Goal: Communication & Community: Ask a question

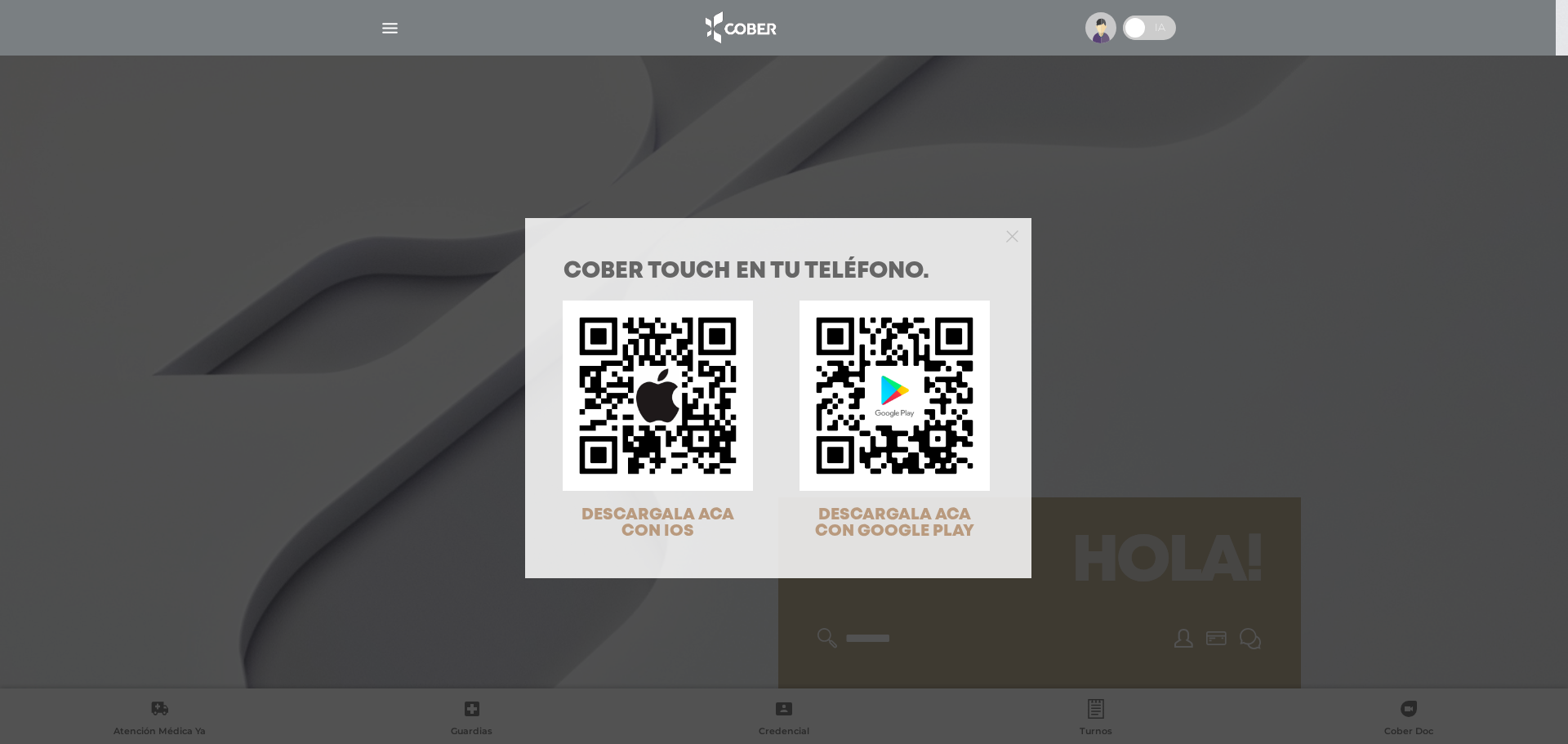
click at [1239, 290] on div "COBER TOUCH en tu teléfono. DESCARGALA ACA CON IOS DESCARGALA ACA CON GOOGLE PL…" at bounding box center [784, 372] width 1568 height 744
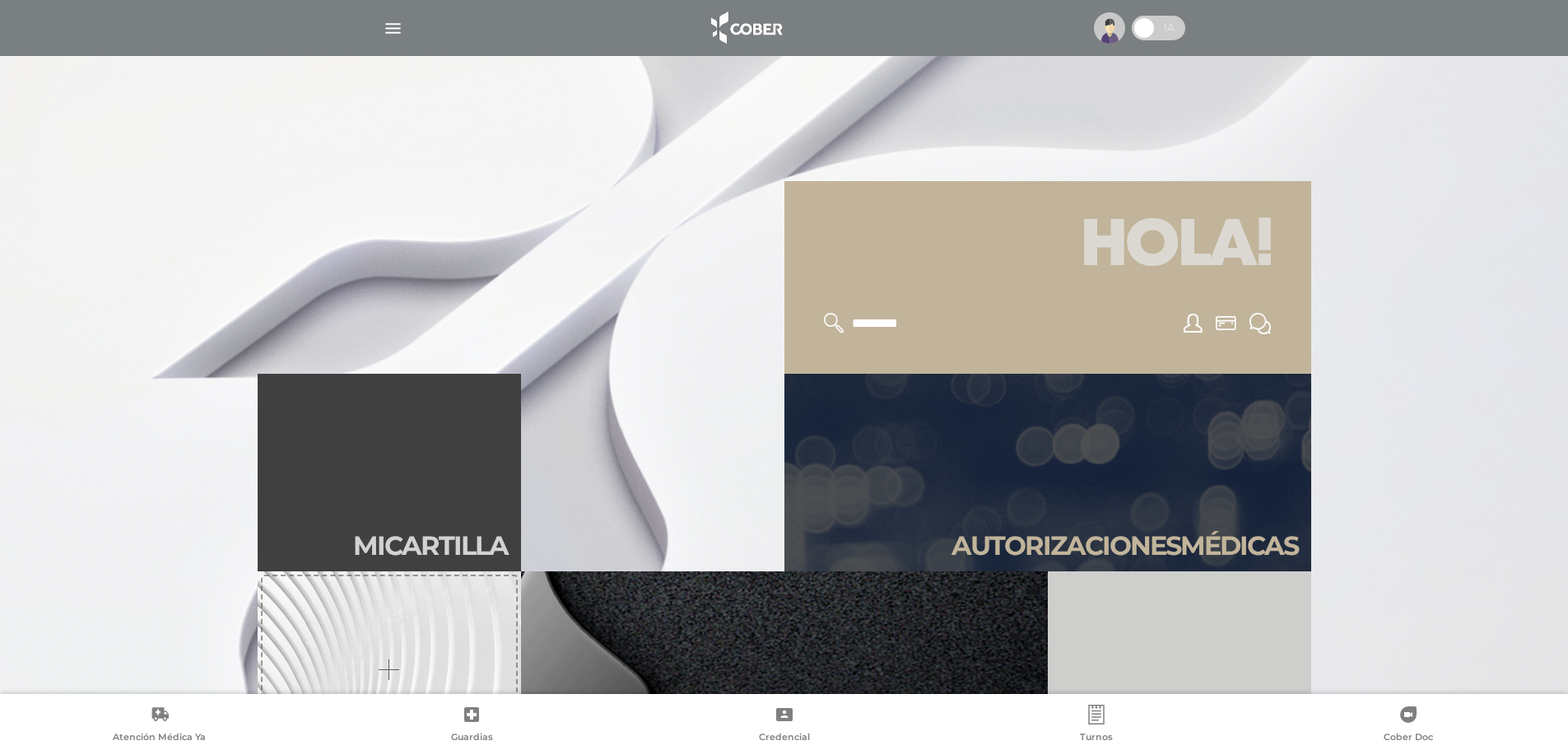
scroll to position [329, 0]
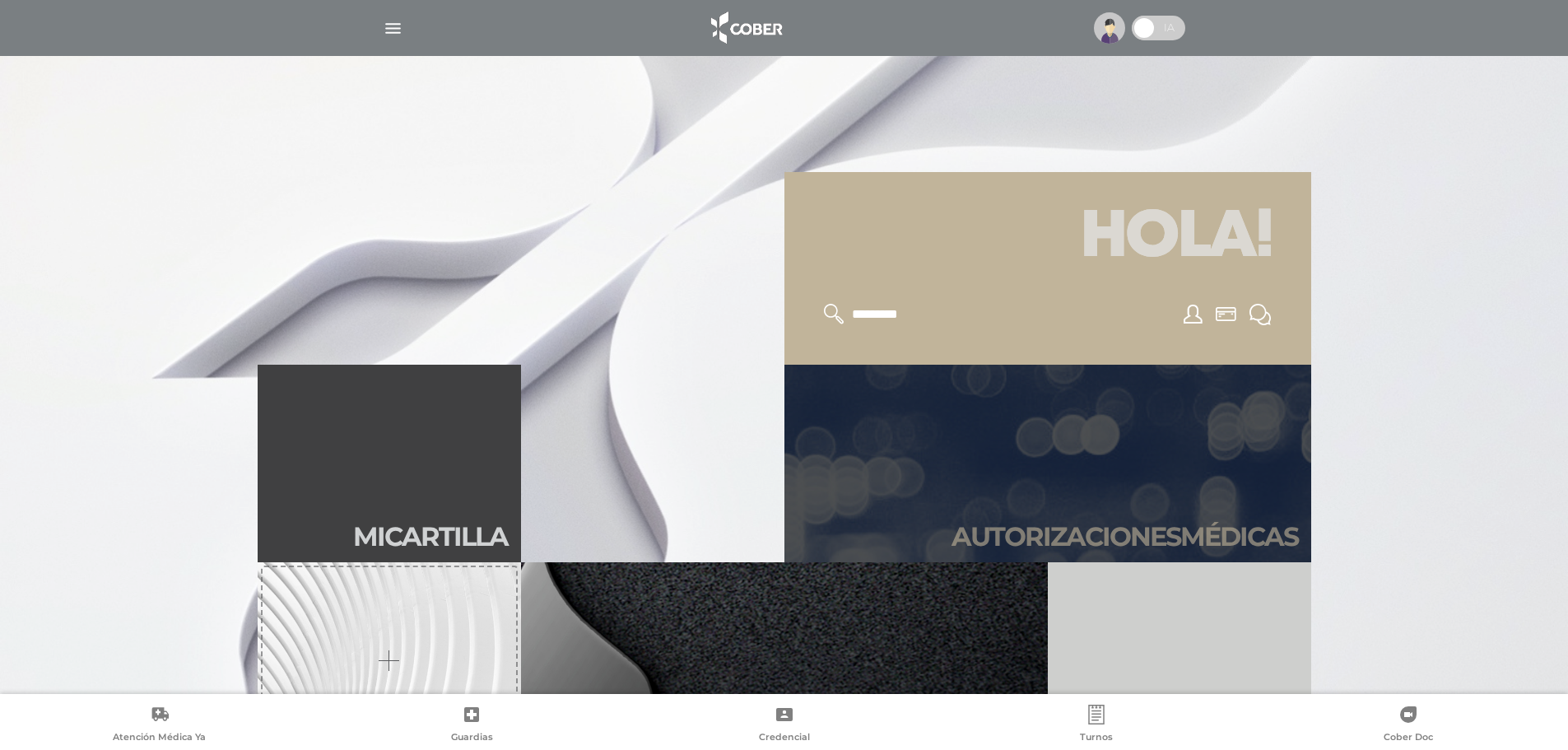
click at [1191, 434] on link "Autori zaciones médicas" at bounding box center [1047, 463] width 526 height 198
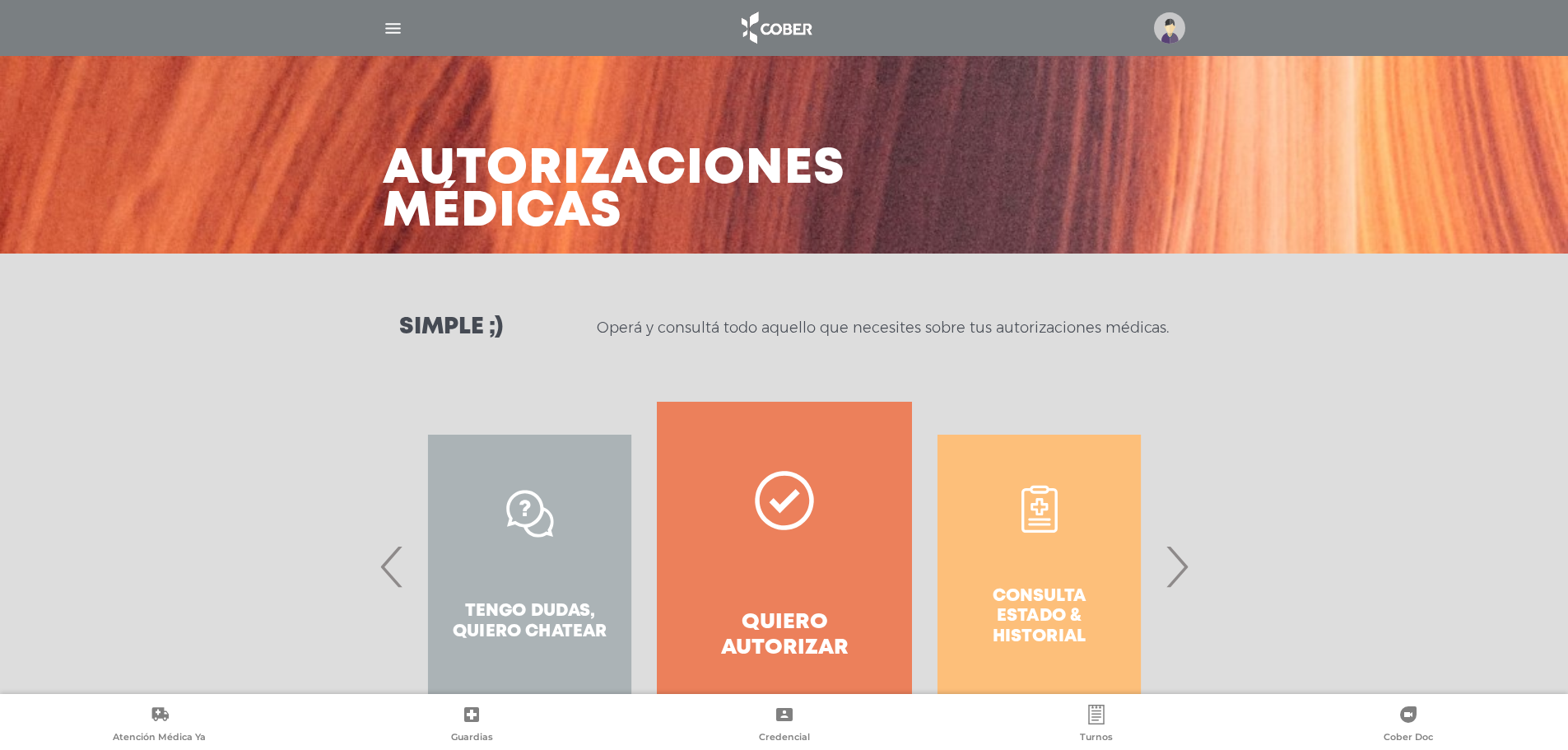
click at [1184, 578] on span "›" at bounding box center [1176, 566] width 32 height 89
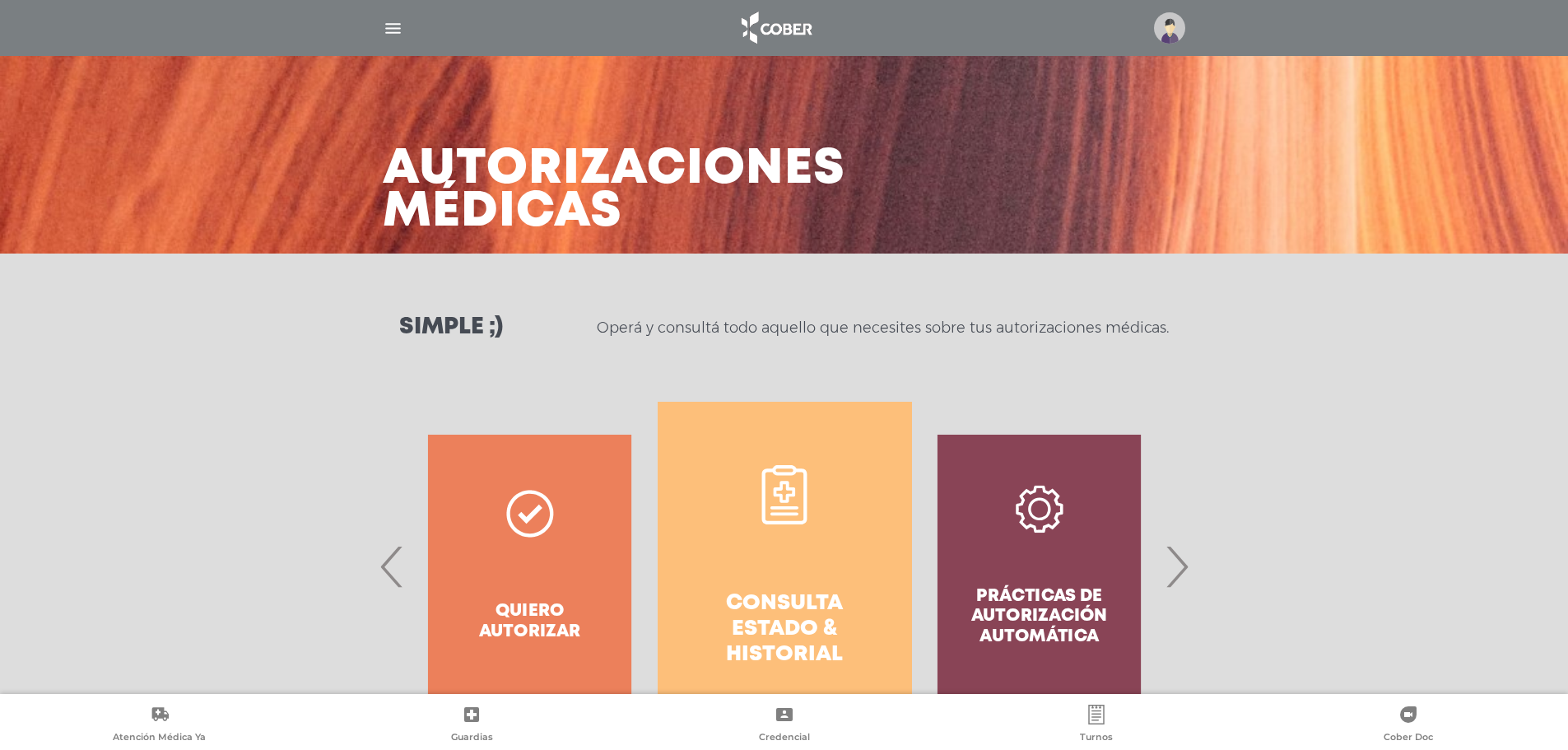
click at [910, 587] on link "Consulta estado & historial" at bounding box center [784, 566] width 254 height 329
click at [1174, 566] on span "›" at bounding box center [1176, 566] width 32 height 89
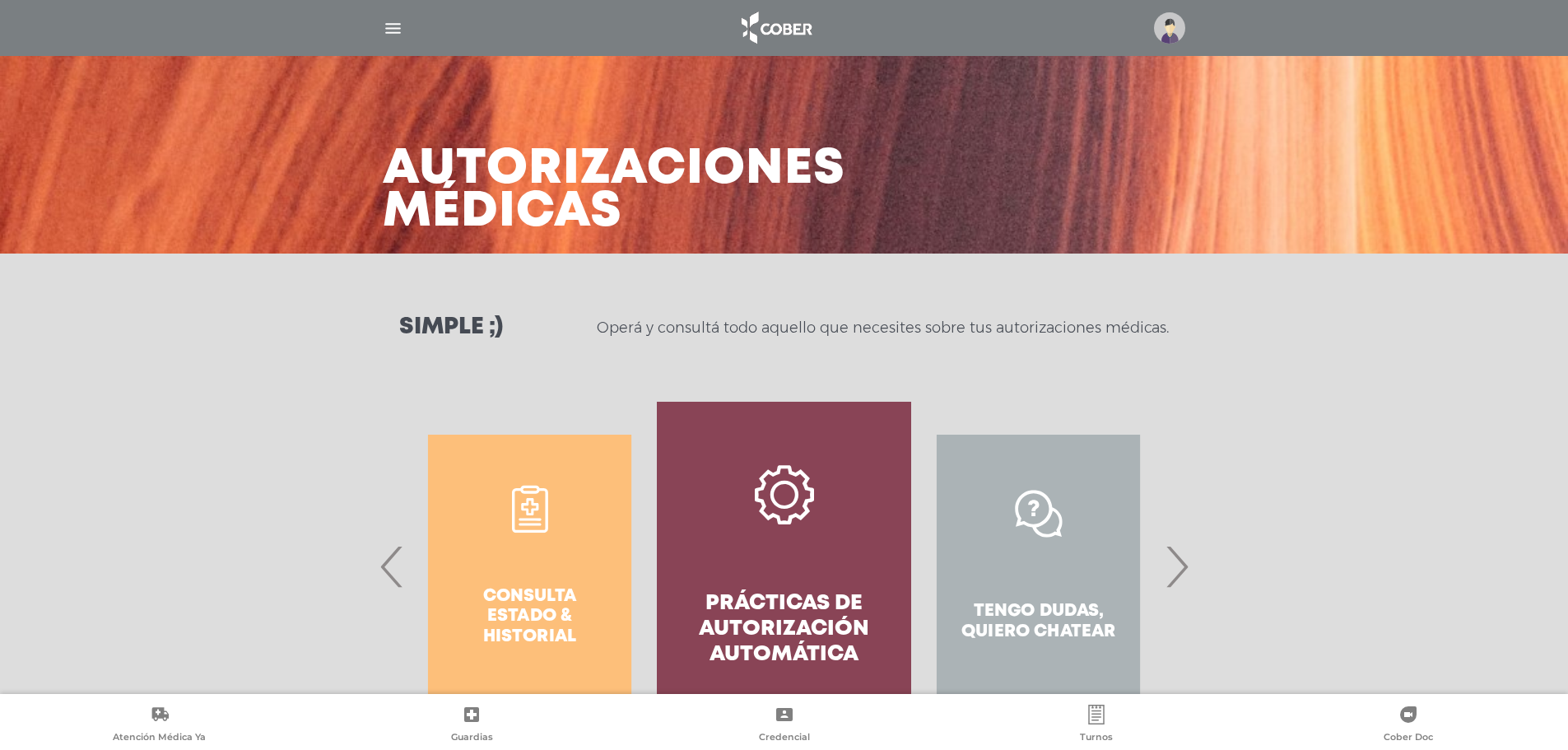
click at [741, 609] on h4 "Prácticas de autorización automática" at bounding box center [784, 629] width 195 height 77
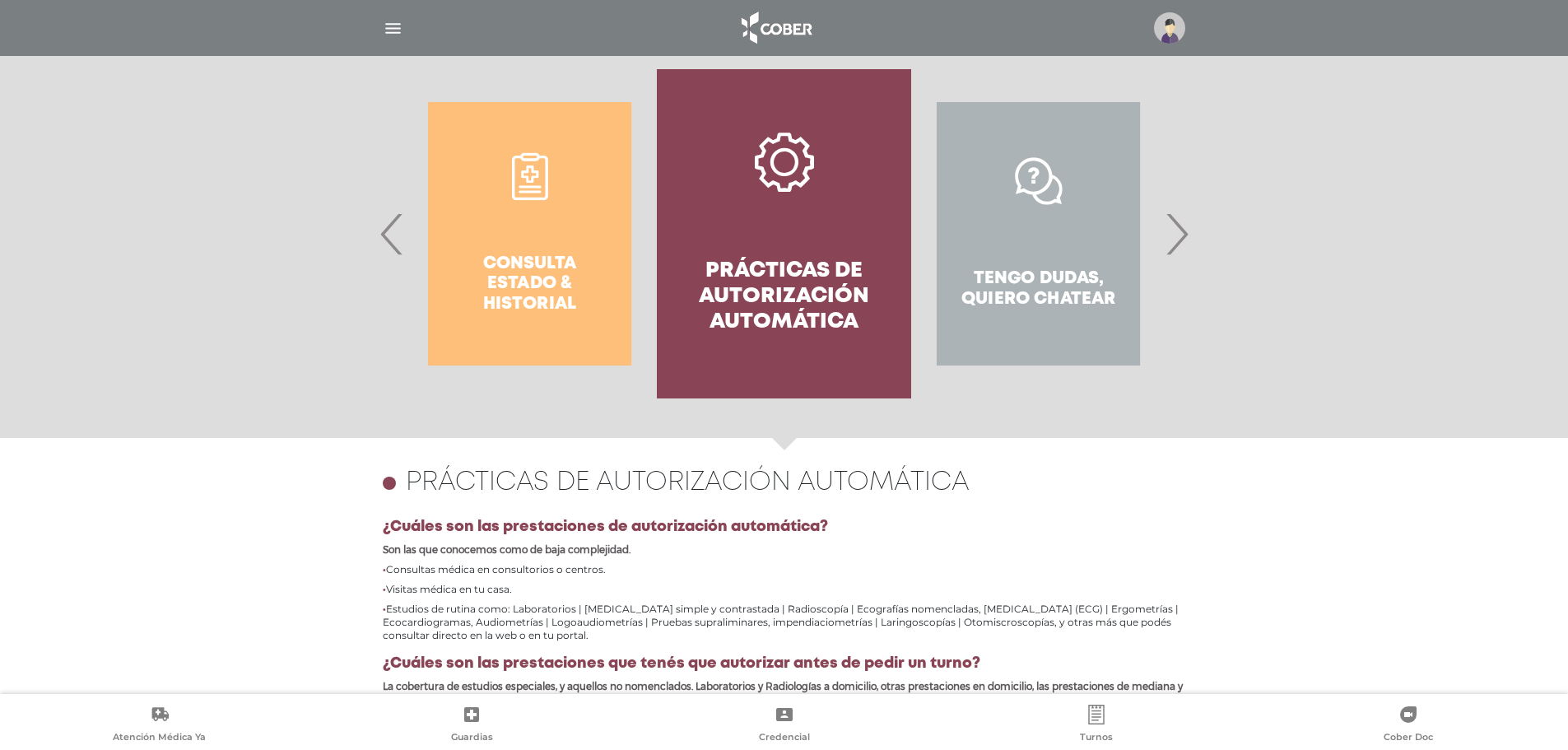
scroll to position [303, 0]
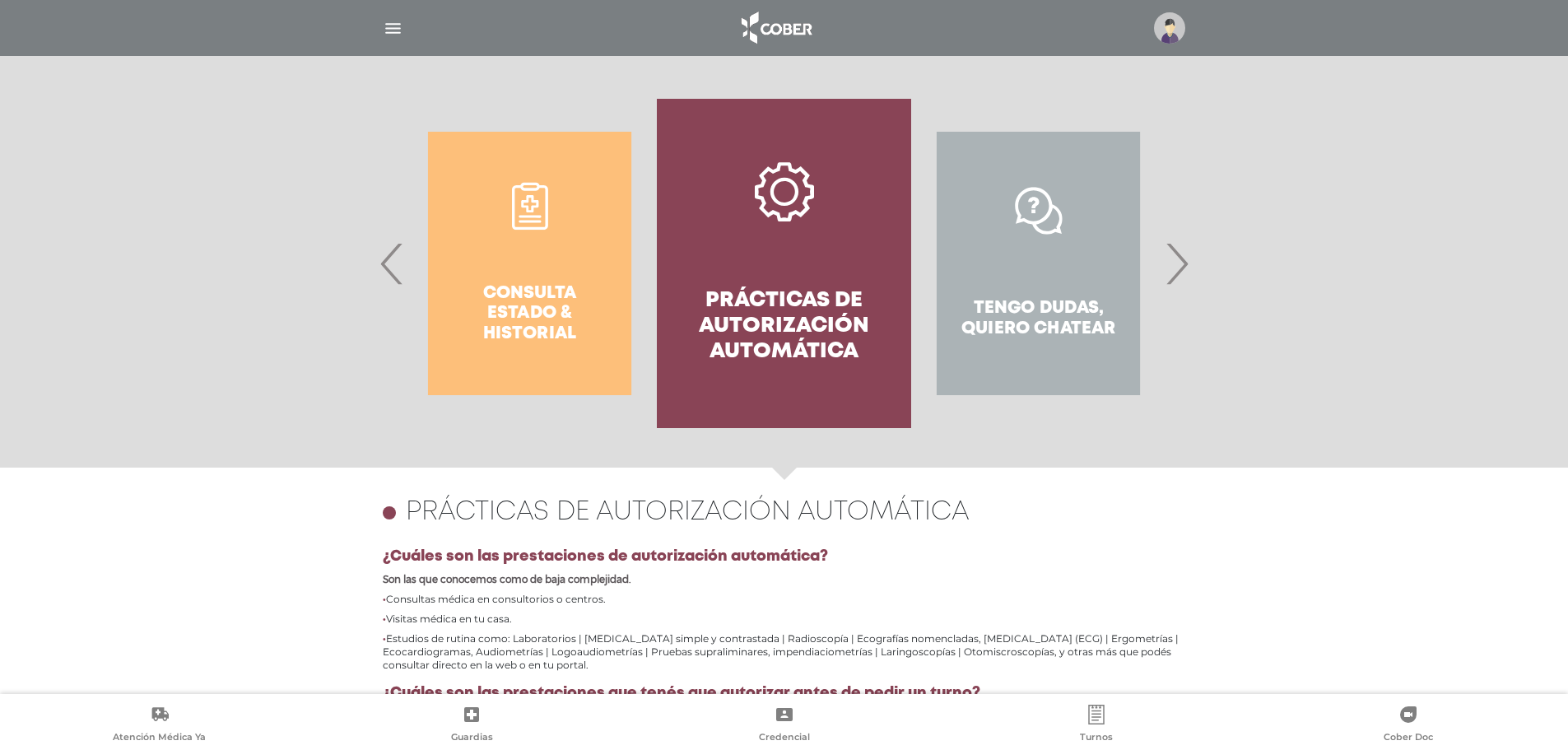
click at [1179, 278] on span "›" at bounding box center [1176, 263] width 32 height 89
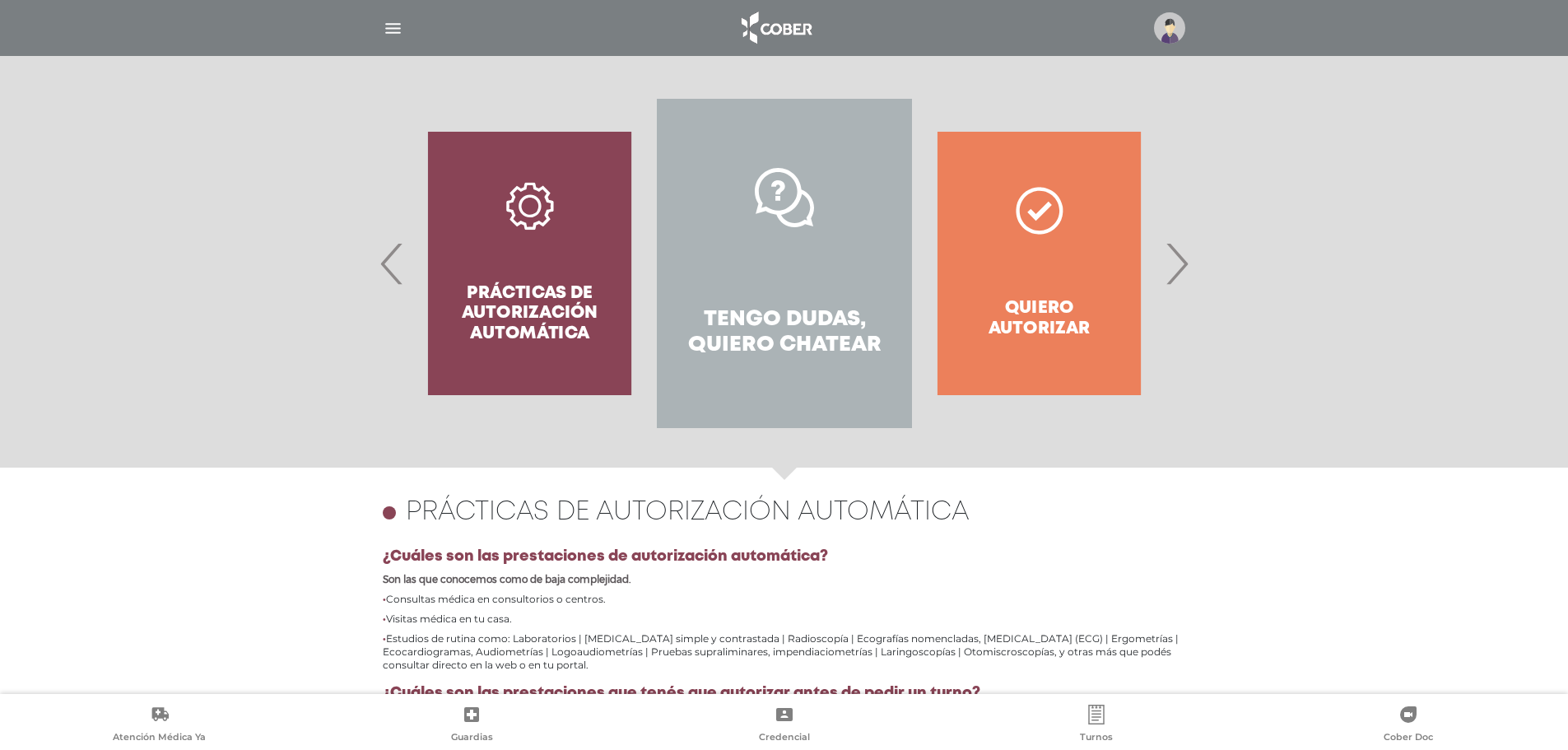
click at [756, 312] on h4 "Tengo dudas, quiero chatear" at bounding box center [784, 332] width 195 height 51
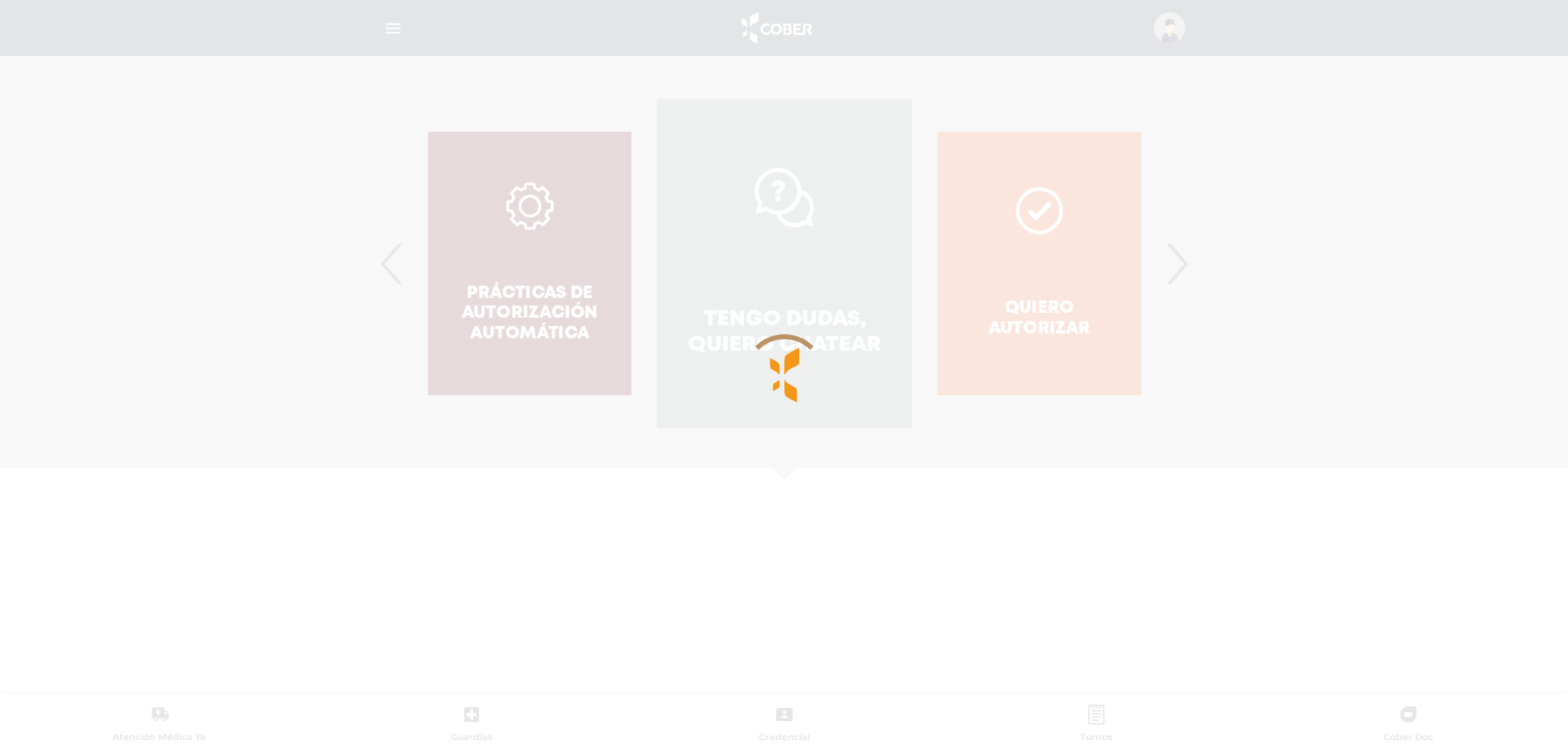
scroll to position [341, 0]
